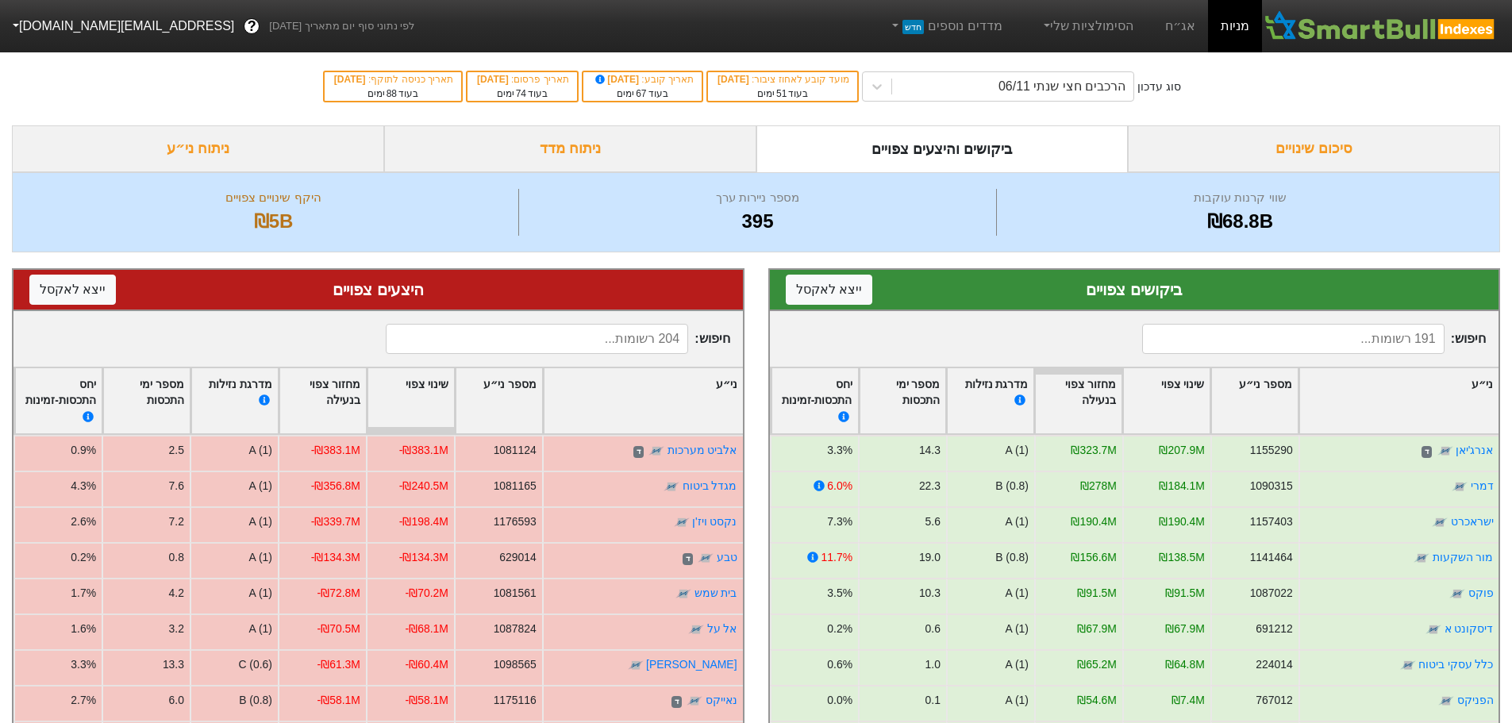
click at [987, 150] on div "ביקושים והיצעים צפויים" at bounding box center [942, 148] width 372 height 47
click at [1124, 27] on link "הסימולציות שלי" at bounding box center [1087, 26] width 106 height 32
click at [1189, 29] on link "אג״ח" at bounding box center [1180, 26] width 56 height 52
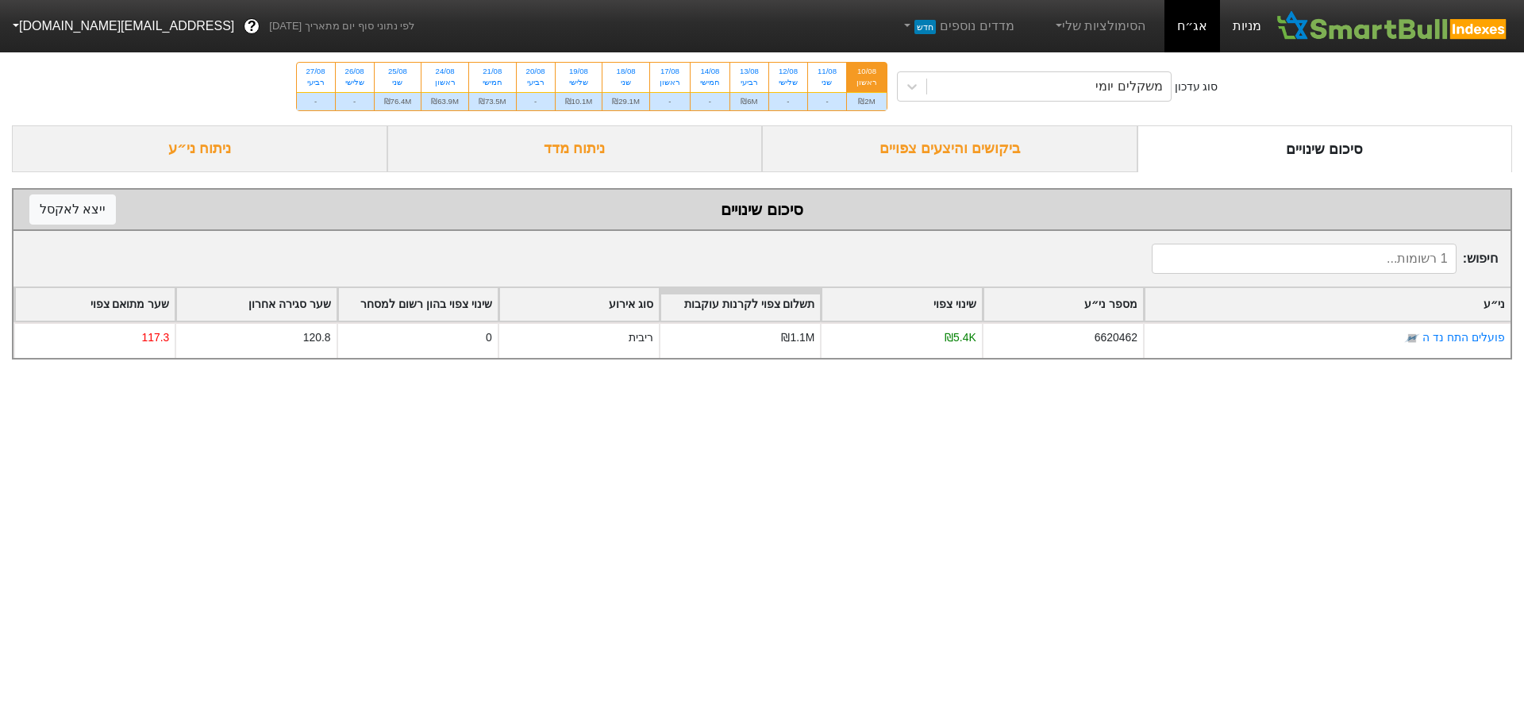
click at [1240, 29] on link "מניות" at bounding box center [1247, 26] width 54 height 52
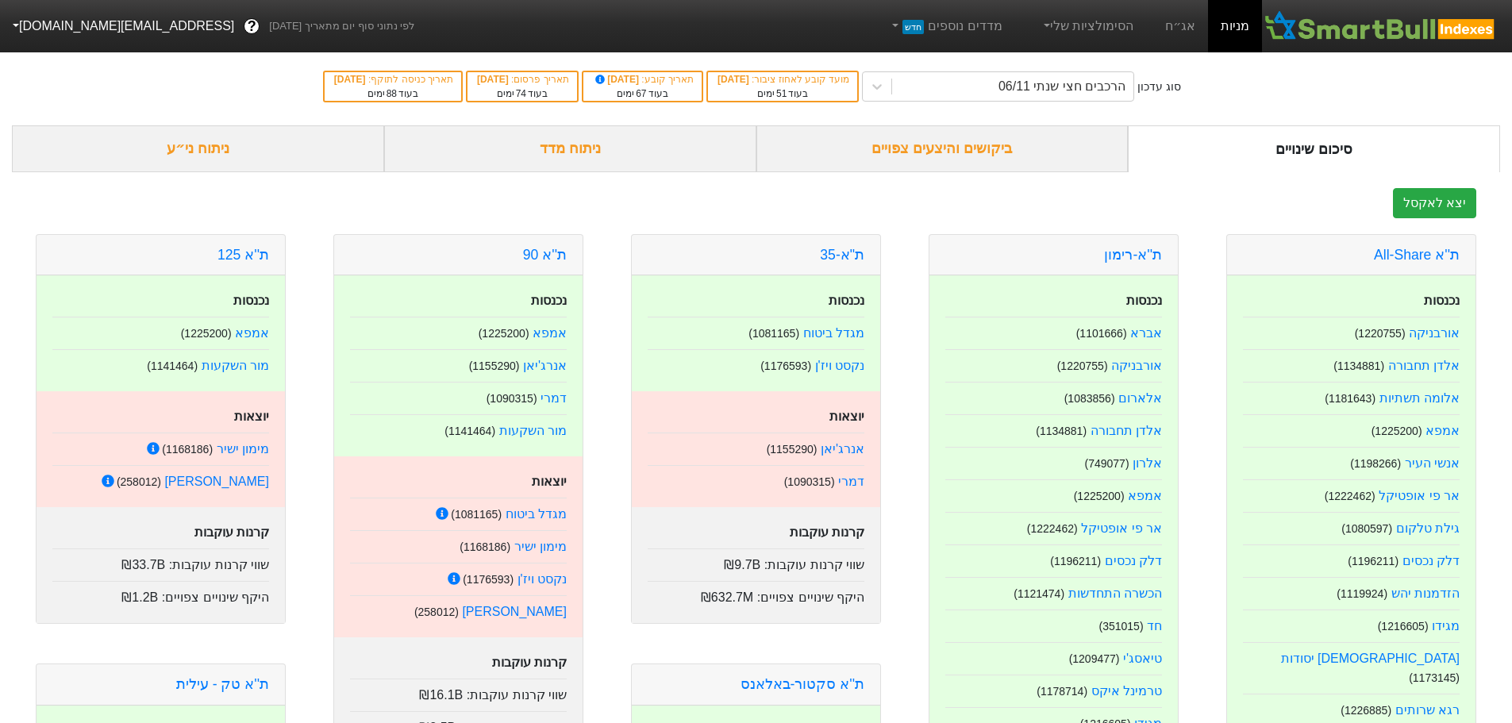
click at [960, 144] on div "ביקושים והיצעים צפויים" at bounding box center [942, 148] width 372 height 47
